Goal: Task Accomplishment & Management: Use online tool/utility

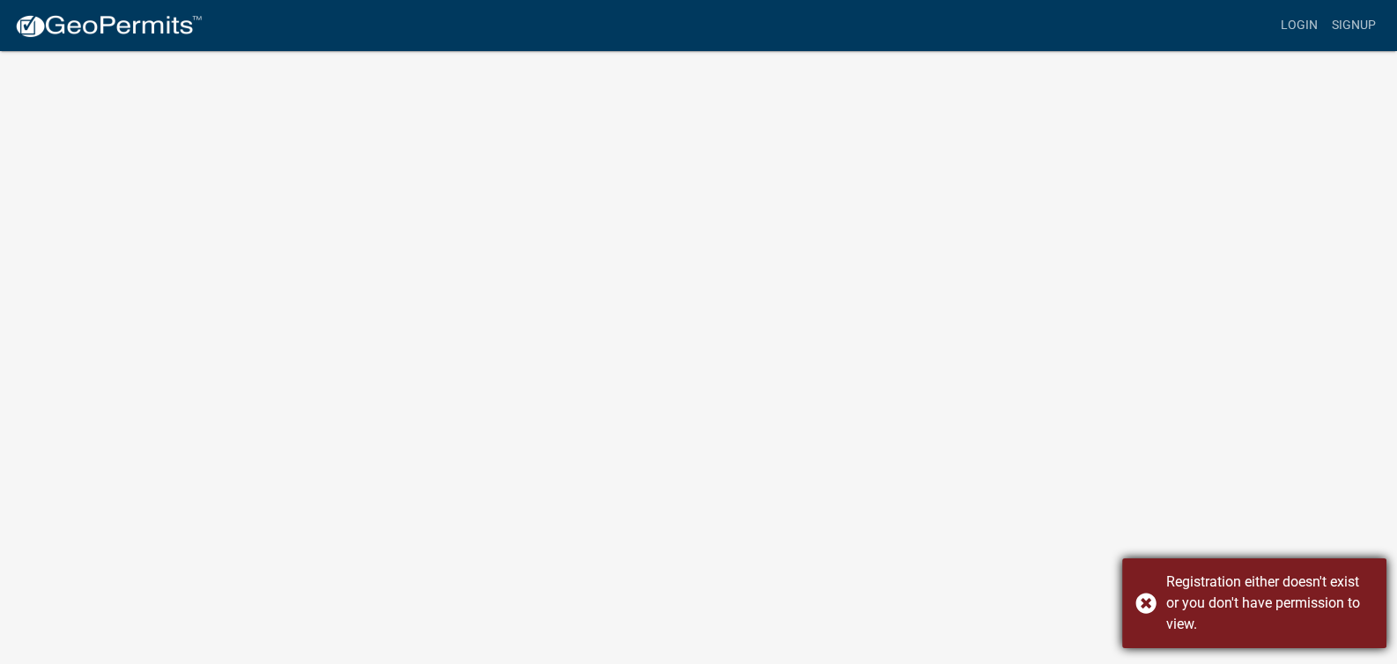
click at [1148, 605] on div "Registration either doesn't exist or you don't have permission to view." at bounding box center [1254, 604] width 264 height 90
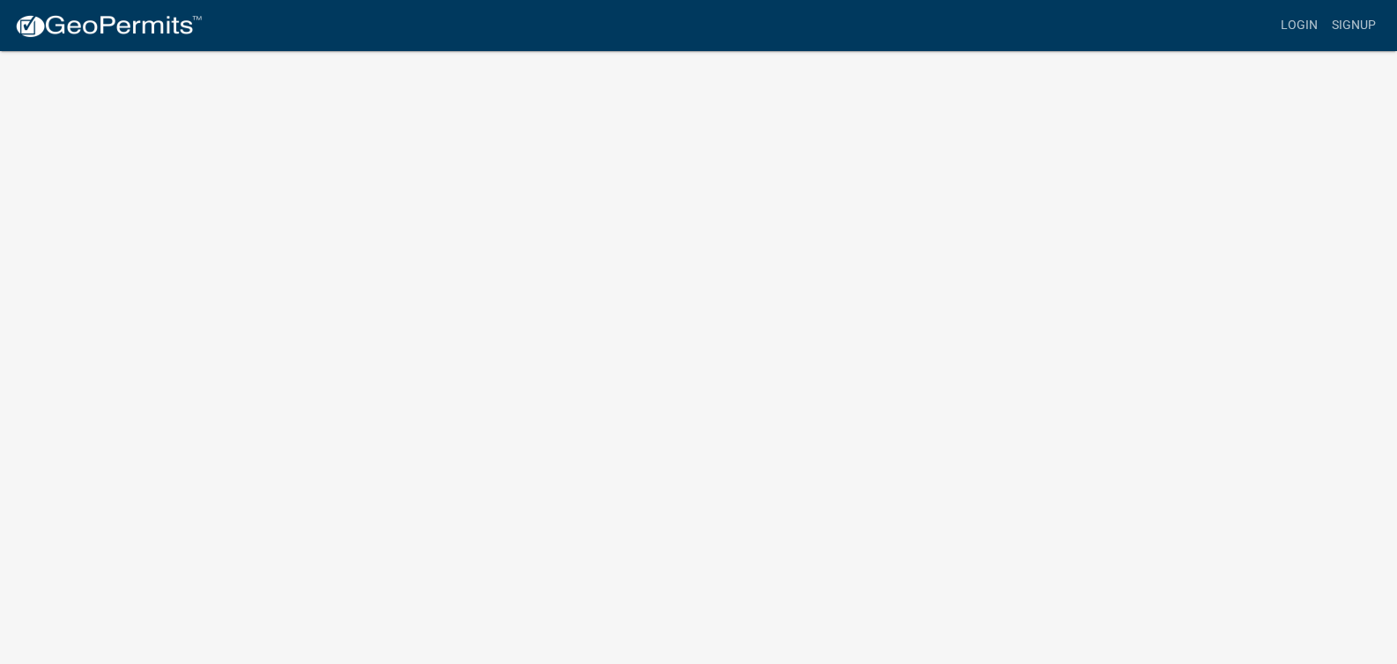
scroll to position [21, 0]
click at [1300, 23] on link "Login" at bounding box center [1299, 25] width 51 height 33
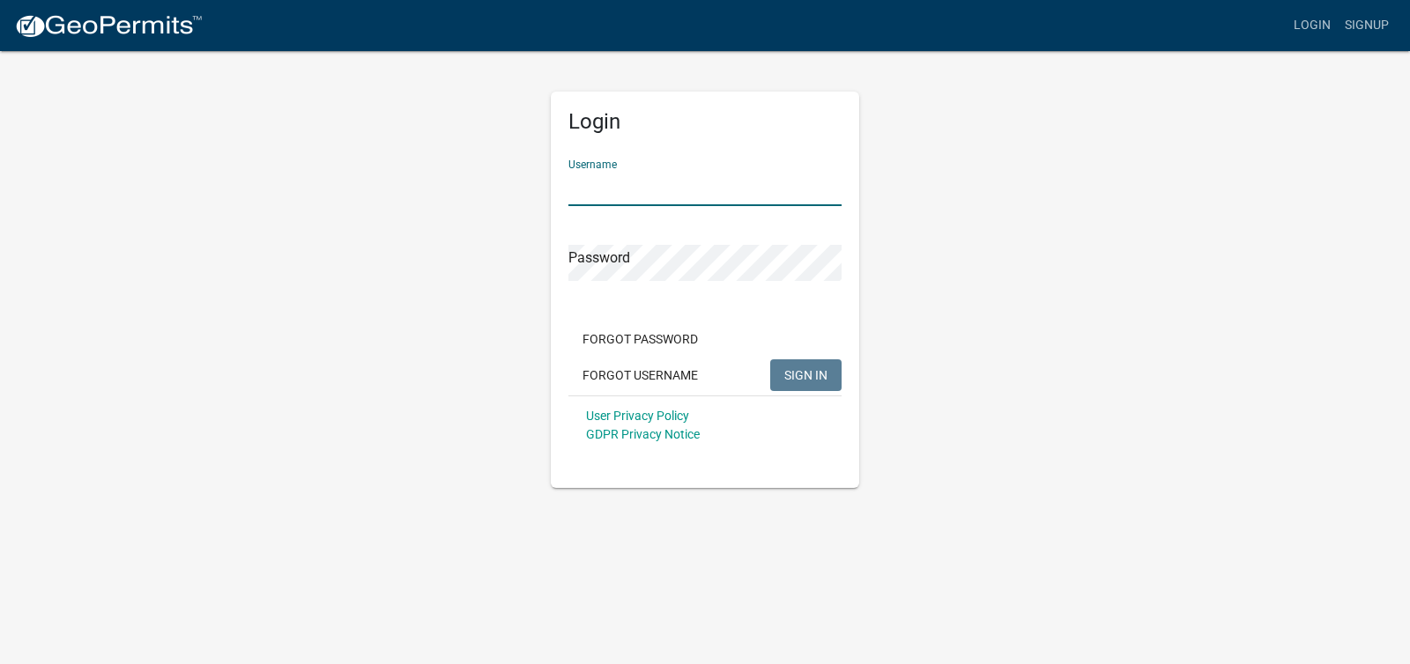
click at [670, 201] on input "Username" at bounding box center [704, 188] width 273 height 36
type input "c"
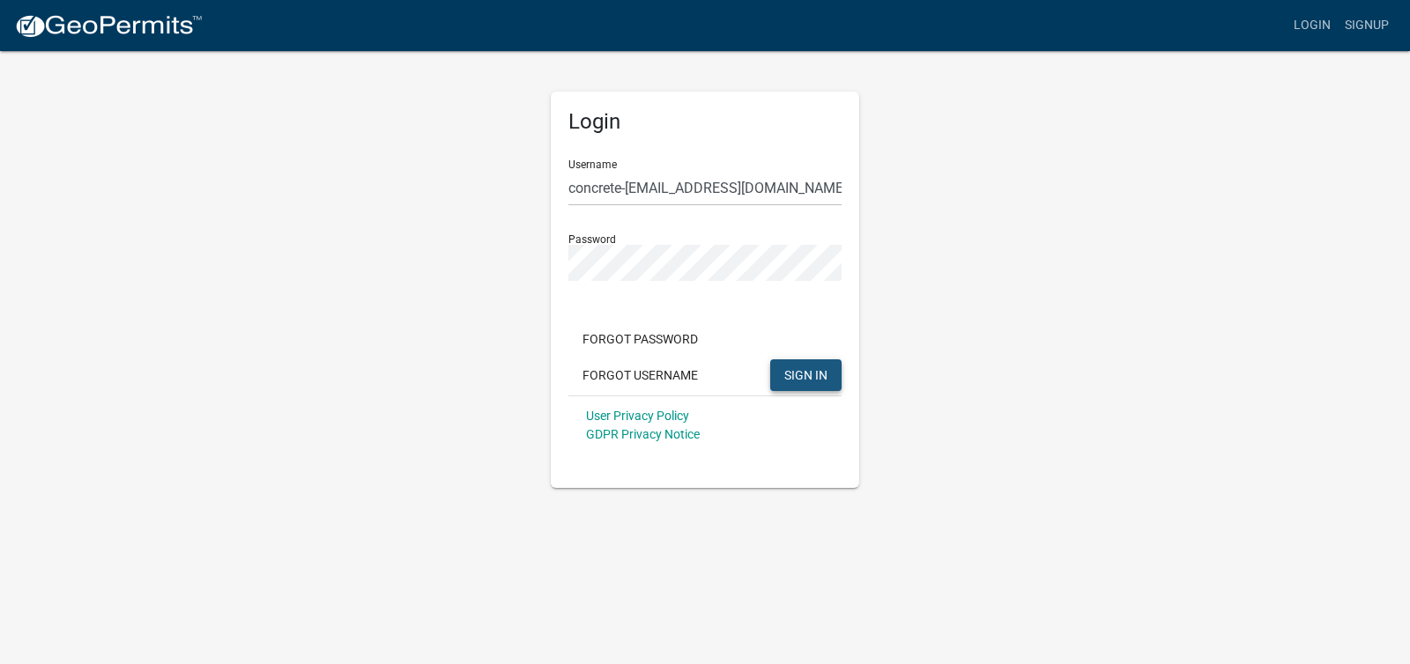
click at [796, 378] on span "SIGN IN" at bounding box center [805, 374] width 43 height 14
click at [789, 180] on input "concrete-[EMAIL_ADDRESS][DOMAIN_NAME]" at bounding box center [704, 188] width 273 height 36
type input "c"
type input "Custom Concrete"
click at [821, 375] on span "SIGN IN" at bounding box center [805, 374] width 43 height 14
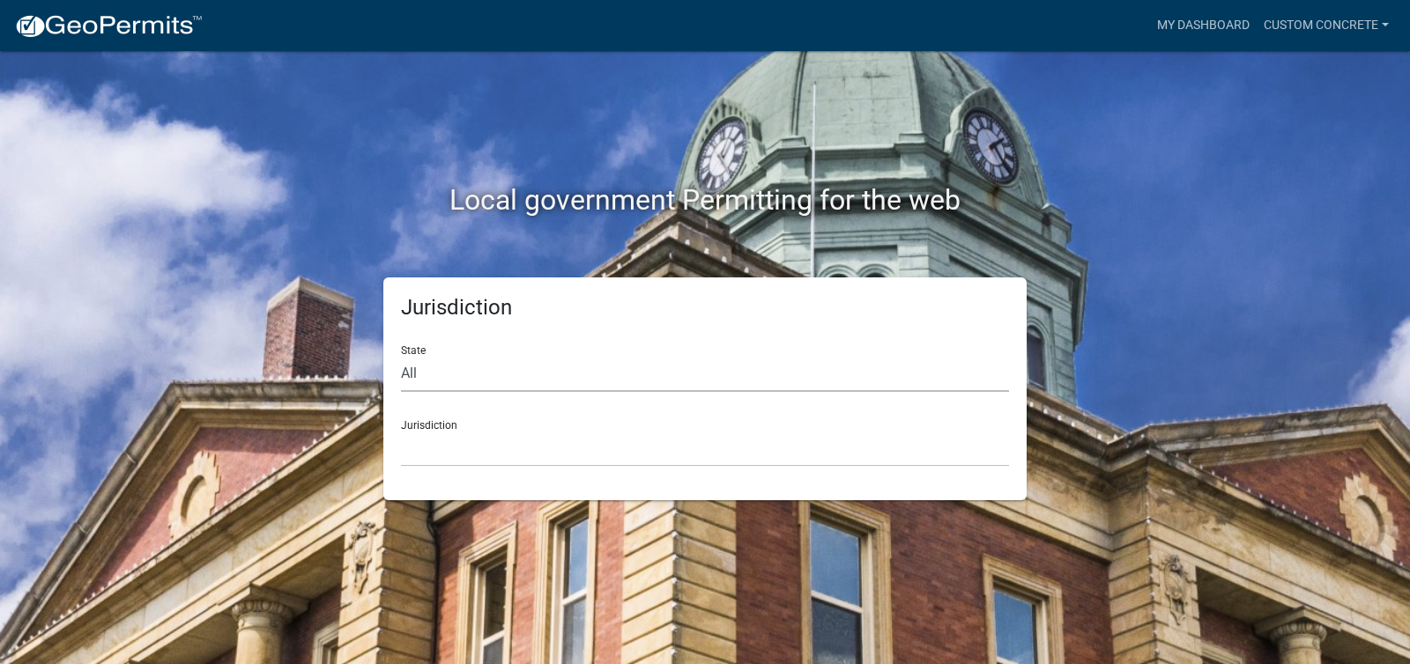
click at [401, 356] on select "All [US_STATE] [US_STATE] [US_STATE] [US_STATE] [US_STATE] [US_STATE] [US_STATE…" at bounding box center [705, 374] width 608 height 36
select select "[US_STATE]"
click option "[US_STATE]" at bounding box center [0, 0] width 0 height 0
click at [433, 422] on div "Jurisdiction City of [GEOGRAPHIC_DATA], [US_STATE] City of [GEOGRAPHIC_DATA], […" at bounding box center [705, 436] width 608 height 61
click at [401, 431] on select "City of [GEOGRAPHIC_DATA], [US_STATE] City of [GEOGRAPHIC_DATA], [US_STATE] Cit…" at bounding box center [705, 449] width 608 height 36
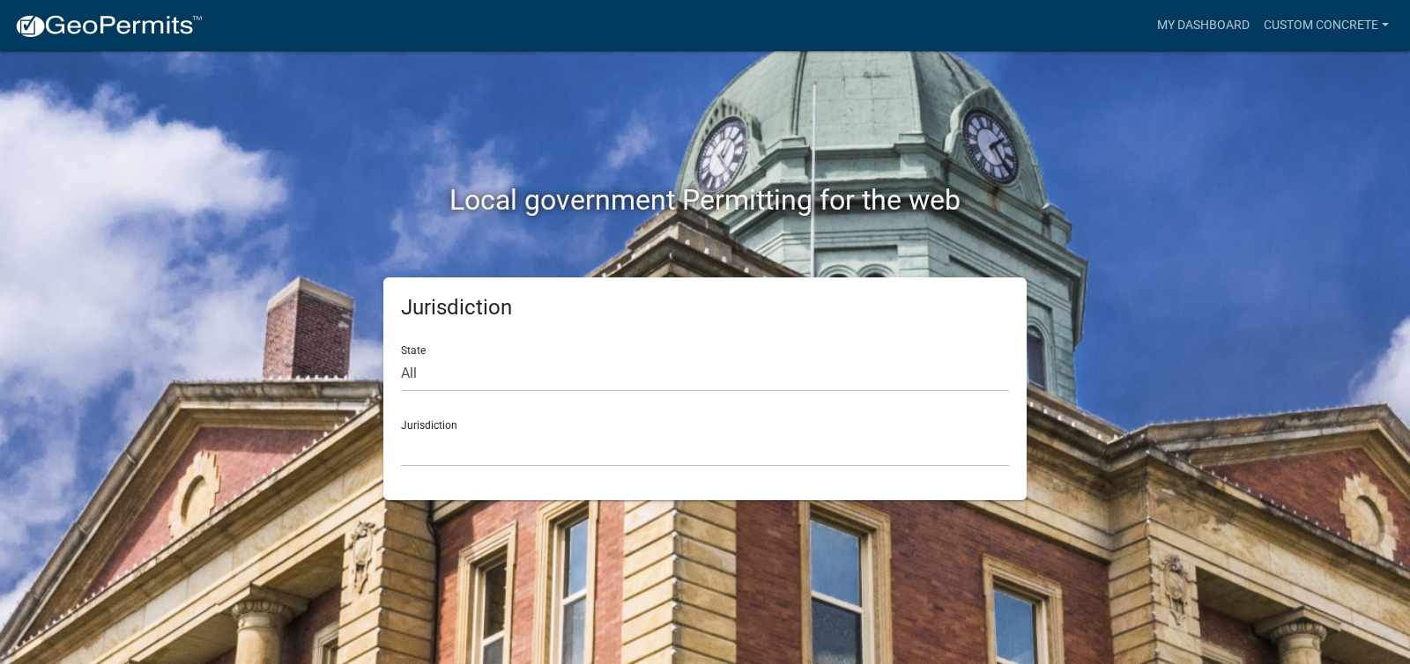
click at [197, 236] on div "Local government Permitting for the web Jurisdiction State All [US_STATE] [US_S…" at bounding box center [705, 332] width 1410 height 664
click at [426, 426] on div "Jurisdiction City of [GEOGRAPHIC_DATA], [US_STATE] City of [GEOGRAPHIC_DATA], […" at bounding box center [705, 436] width 608 height 61
click at [401, 431] on select "City of [GEOGRAPHIC_DATA], [US_STATE] City of [GEOGRAPHIC_DATA], [US_STATE] Cit…" at bounding box center [705, 449] width 608 height 36
click at [219, 234] on div "Local government Permitting for the web" at bounding box center [705, 164] width 1004 height 226
